Goal: Transaction & Acquisition: Purchase product/service

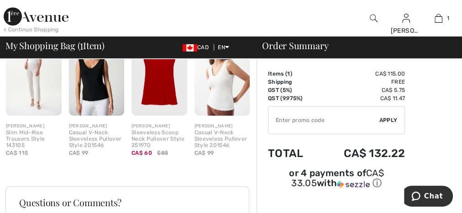
scroll to position [219, 0]
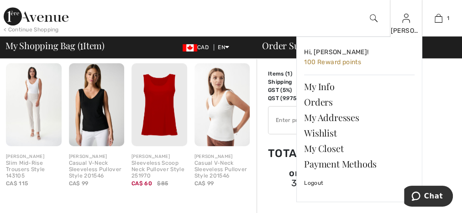
click at [405, 25] on div "Linda Hi, Linda! 100 Reward points My Info Orders My Addresses Wishlist My Clos…" at bounding box center [405, 18] width 32 height 36
click at [331, 60] on span "100 Reward points" at bounding box center [332, 62] width 57 height 8
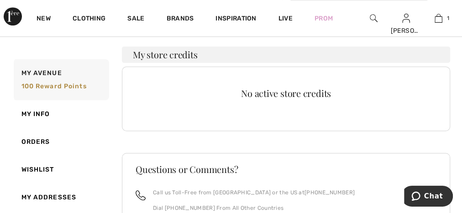
scroll to position [219, 0]
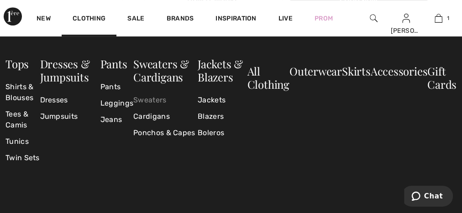
click at [149, 102] on link "Sweaters" at bounding box center [165, 100] width 64 height 16
click at [149, 101] on link "Sweaters" at bounding box center [165, 100] width 64 height 16
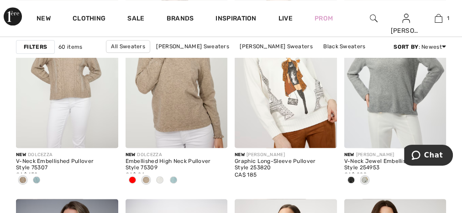
scroll to position [693, 0]
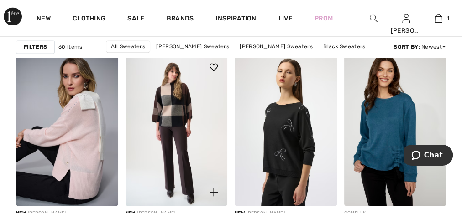
click at [175, 111] on img at bounding box center [176, 129] width 102 height 153
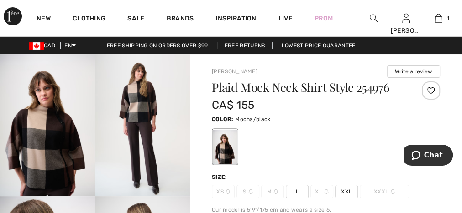
click at [374, 17] on img at bounding box center [373, 18] width 8 height 11
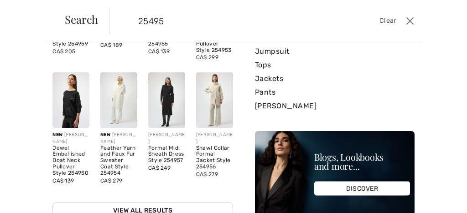
scroll to position [130, 0]
type input "2"
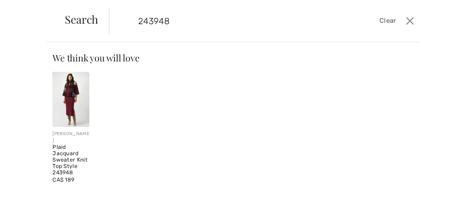
scroll to position [5, 0]
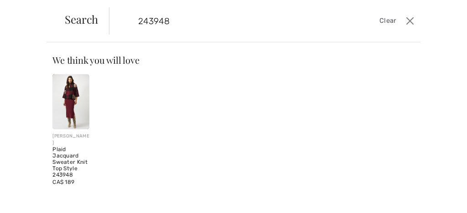
type input "243948"
click at [69, 108] on img at bounding box center [70, 101] width 37 height 55
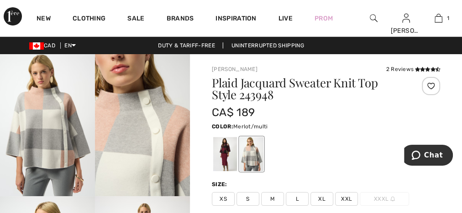
click at [231, 158] on div at bounding box center [225, 154] width 24 height 34
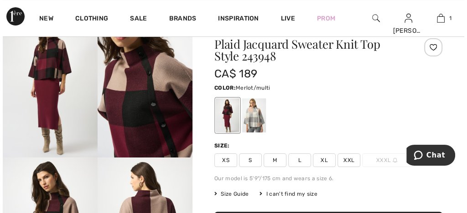
scroll to position [36, 0]
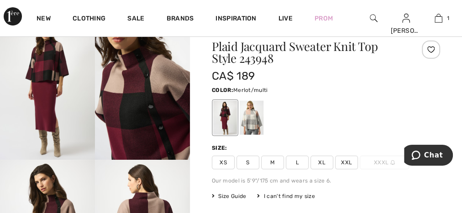
click at [129, 125] on img at bounding box center [142, 89] width 95 height 142
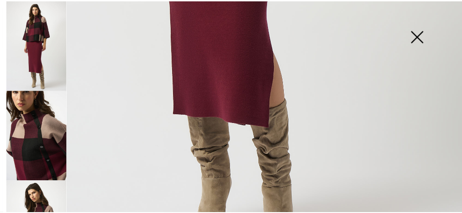
scroll to position [438, 0]
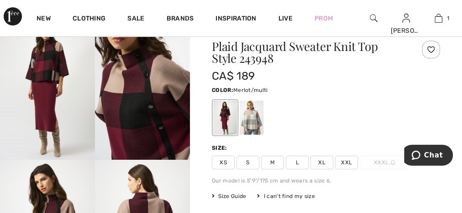
click at [225, 114] on div at bounding box center [225, 118] width 24 height 34
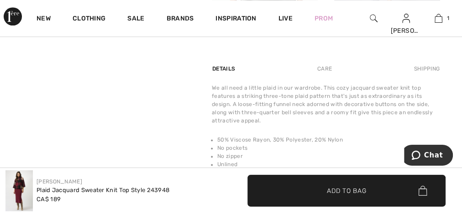
scroll to position [584, 0]
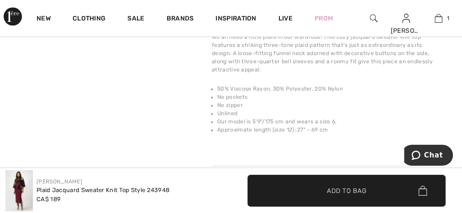
click at [22, 197] on img at bounding box center [18, 191] width 27 height 41
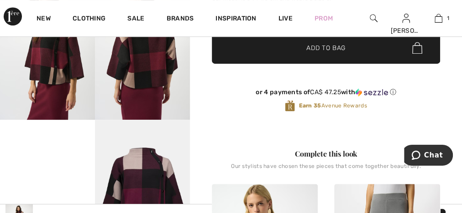
scroll to position [365, 0]
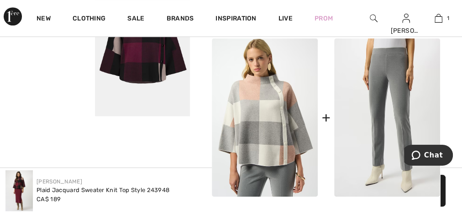
click at [387, 131] on img at bounding box center [387, 117] width 106 height 159
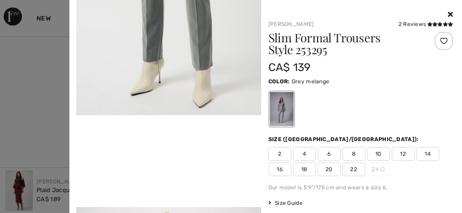
scroll to position [584, 0]
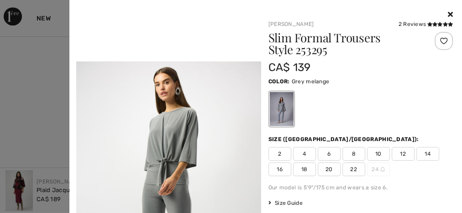
click at [179, 62] on video "Your browser does not support the video tag." at bounding box center [168, 15] width 185 height 92
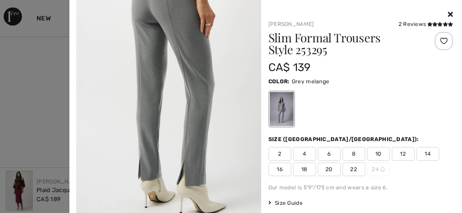
scroll to position [1022, 0]
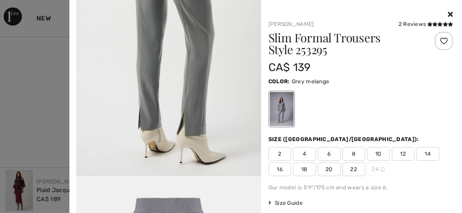
click at [193, 150] on img at bounding box center [168, 38] width 185 height 276
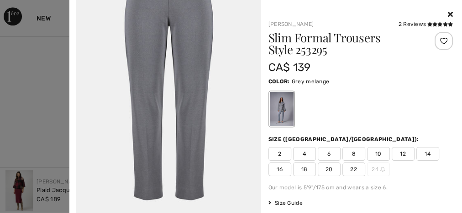
scroll to position [1401, 0]
click at [185, 119] on img at bounding box center [168, 75] width 185 height 277
click at [401, 153] on span "12" at bounding box center [402, 154] width 23 height 14
click at [175, 61] on img at bounding box center [168, 75] width 185 height 277
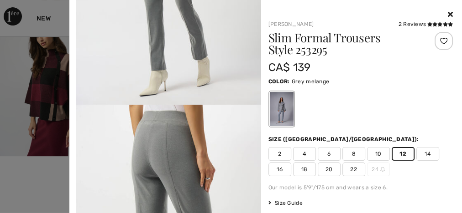
scroll to position [634, 0]
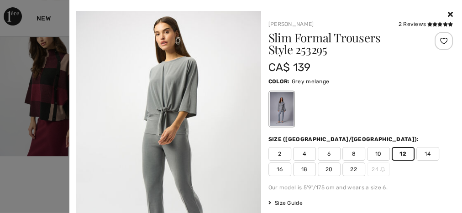
click at [38, 106] on div at bounding box center [231, 106] width 462 height 213
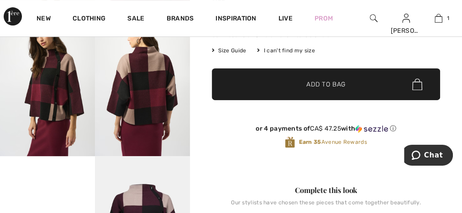
click at [85, 106] on img at bounding box center [47, 85] width 95 height 142
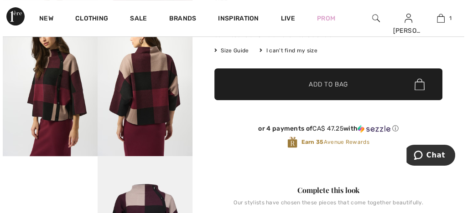
scroll to position [187, 0]
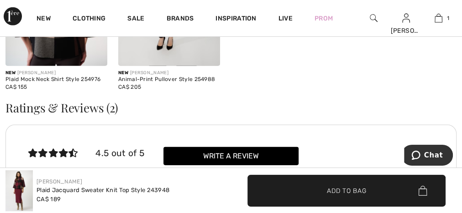
scroll to position [1496, 0]
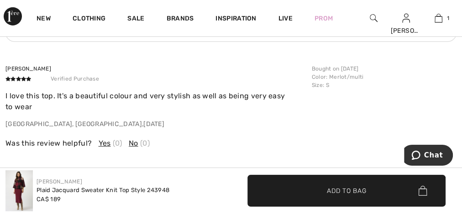
click at [19, 191] on img at bounding box center [18, 191] width 27 height 41
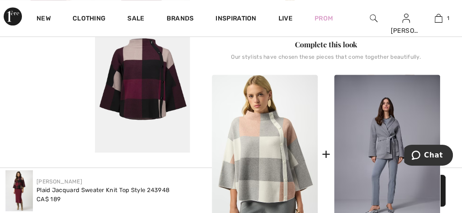
click at [136, 94] on img at bounding box center [142, 81] width 95 height 142
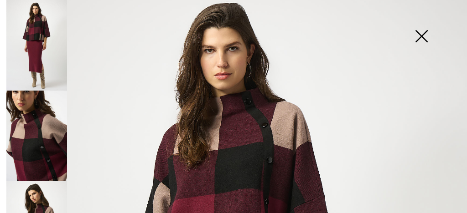
scroll to position [0, 0]
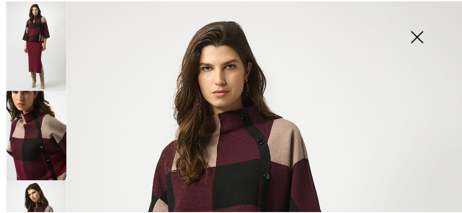
scroll to position [328, 0]
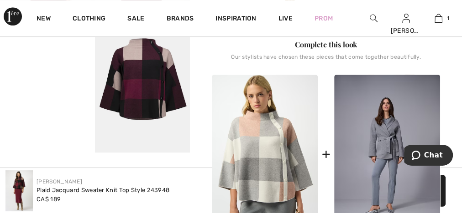
click at [327, 154] on div "+" at bounding box center [325, 154] width 9 height 21
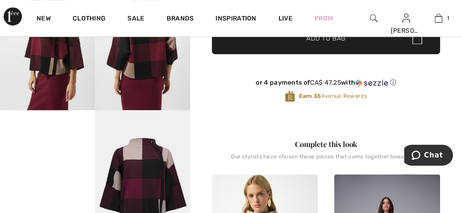
scroll to position [255, 0]
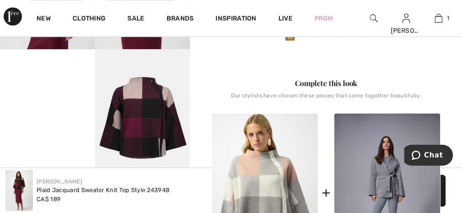
scroll to position [365, 0]
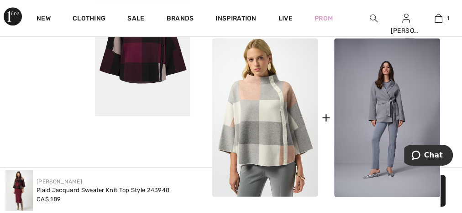
click at [326, 121] on div "+" at bounding box center [325, 118] width 9 height 21
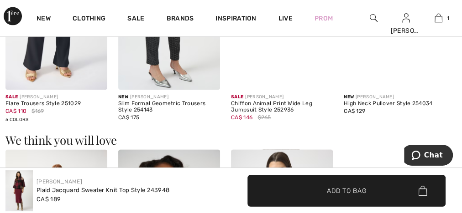
scroll to position [912, 0]
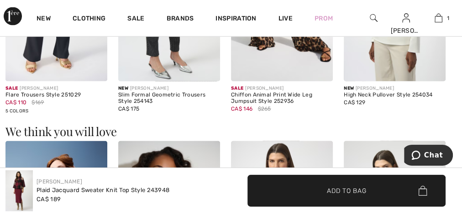
click at [21, 184] on img at bounding box center [18, 191] width 27 height 41
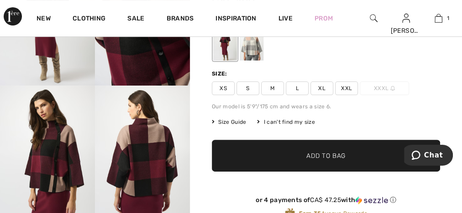
scroll to position [109, 0]
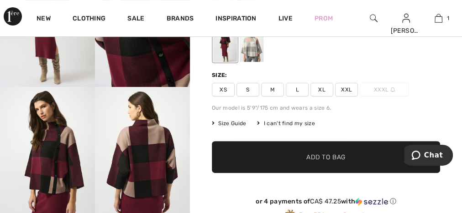
click at [228, 46] on div at bounding box center [225, 45] width 24 height 34
click at [249, 88] on span "S" at bounding box center [247, 90] width 23 height 14
click at [329, 156] on span "Add to Bag" at bounding box center [325, 158] width 39 height 10
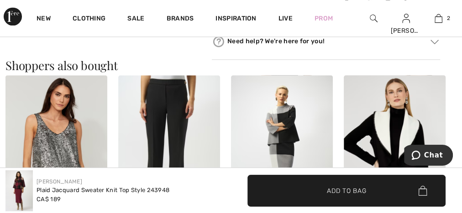
scroll to position [766, 0]
click at [288, 125] on img at bounding box center [282, 151] width 102 height 153
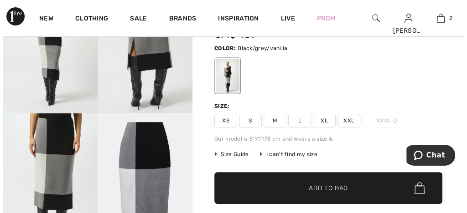
scroll to position [73, 0]
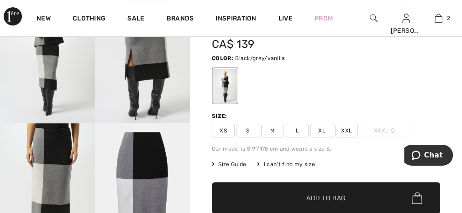
click at [140, 176] on img at bounding box center [142, 195] width 95 height 142
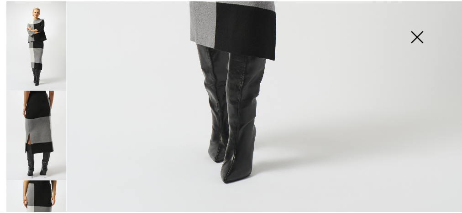
scroll to position [478, 0]
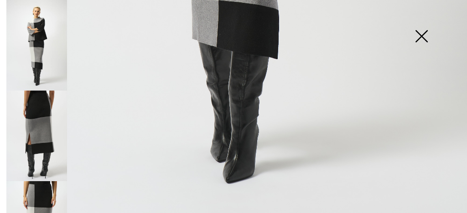
click at [420, 33] on img at bounding box center [422, 37] width 46 height 47
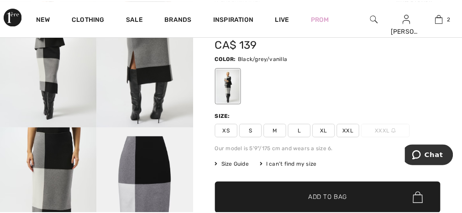
scroll to position [469, 0]
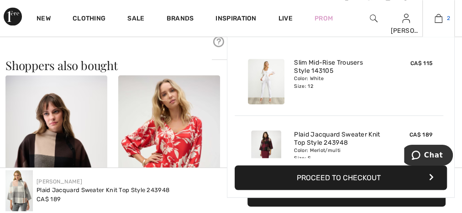
click at [440, 18] on img at bounding box center [438, 18] width 8 height 11
click at [329, 137] on link "Plaid Jacquard Sweater Knit Top Style 243948" at bounding box center [339, 138] width 90 height 16
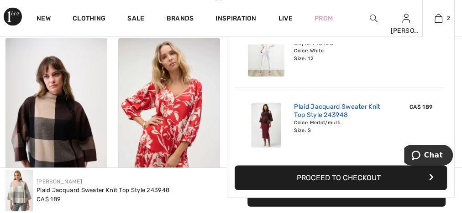
scroll to position [839, 0]
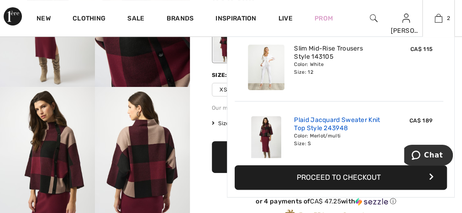
scroll to position [28, 0]
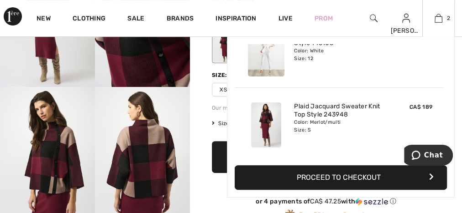
click at [271, 125] on img at bounding box center [266, 125] width 30 height 45
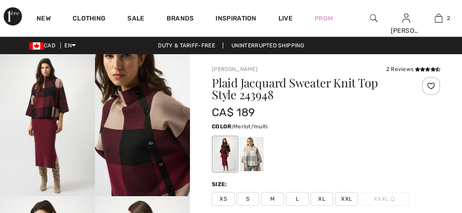
click at [271, 125] on div "Color: Merlot/multi" at bounding box center [326, 126] width 228 height 11
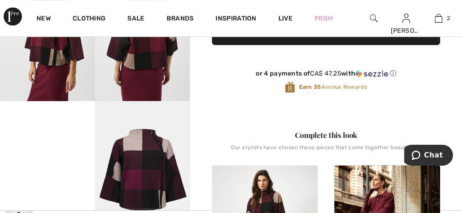
scroll to position [328, 0]
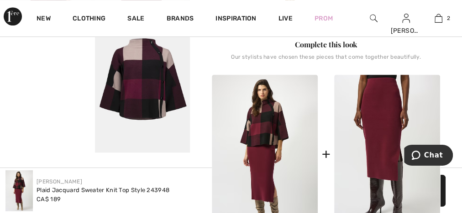
click at [380, 126] on img at bounding box center [387, 154] width 106 height 159
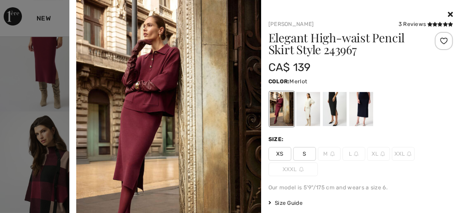
scroll to position [0, 0]
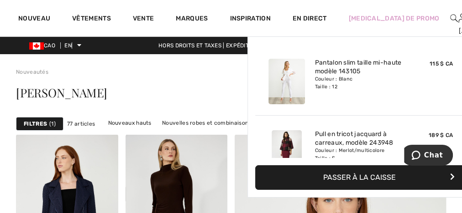
click at [461, 18] on img at bounding box center [471, 18] width 8 height 11
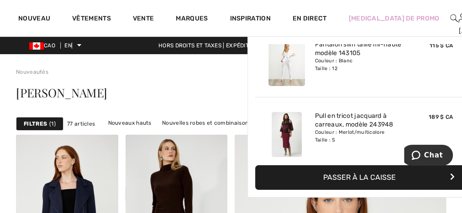
scroll to position [28, 0]
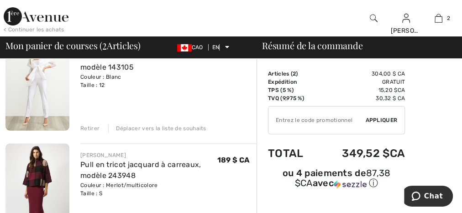
scroll to position [182, 0]
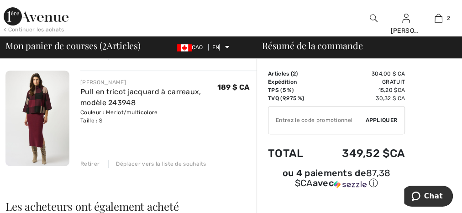
click at [88, 164] on font "Retirer" at bounding box center [89, 164] width 19 height 6
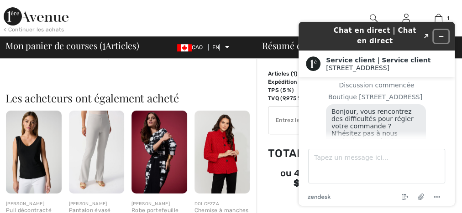
click at [441, 36] on icon "Réduire le widget" at bounding box center [441, 36] width 4 height 0
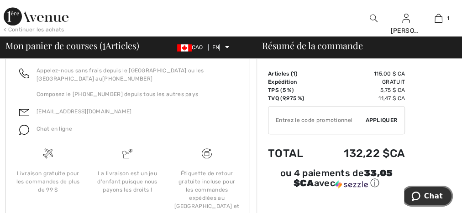
scroll to position [467, 0]
